Goal: Task Accomplishment & Management: Use online tool/utility

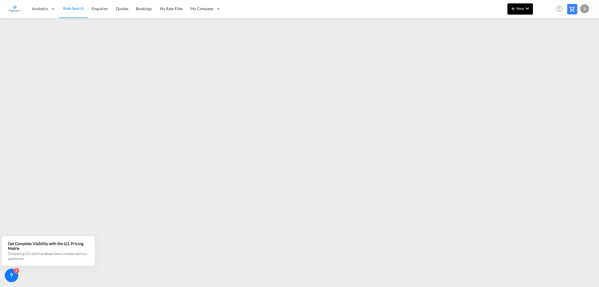
click at [526, 7] on md-icon "icon-chevron-down" at bounding box center [527, 8] width 7 height 7
click at [546, 41] on span "Ratesheet" at bounding box center [543, 42] width 6 height 11
click at [527, 9] on md-icon "icon-chevron-down" at bounding box center [527, 8] width 7 height 7
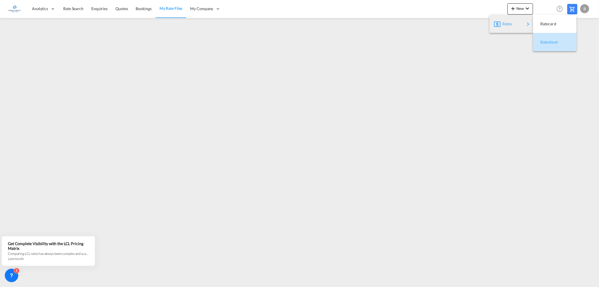
click at [545, 42] on span "Ratesheet" at bounding box center [543, 42] width 6 height 11
click at [69, 9] on span "Rate Search" at bounding box center [73, 8] width 20 height 5
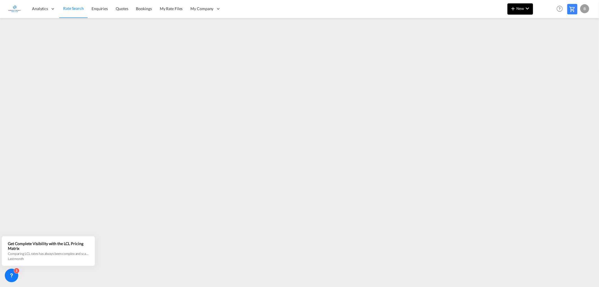
click at [520, 8] on span "New" at bounding box center [520, 8] width 21 height 4
click at [546, 41] on span "Ratesheet" at bounding box center [543, 42] width 6 height 11
click at [525, 8] on md-icon "icon-chevron-down" at bounding box center [527, 8] width 7 height 7
click at [546, 42] on span "Ratesheet" at bounding box center [543, 42] width 6 height 11
